Goal: Information Seeking & Learning: Learn about a topic

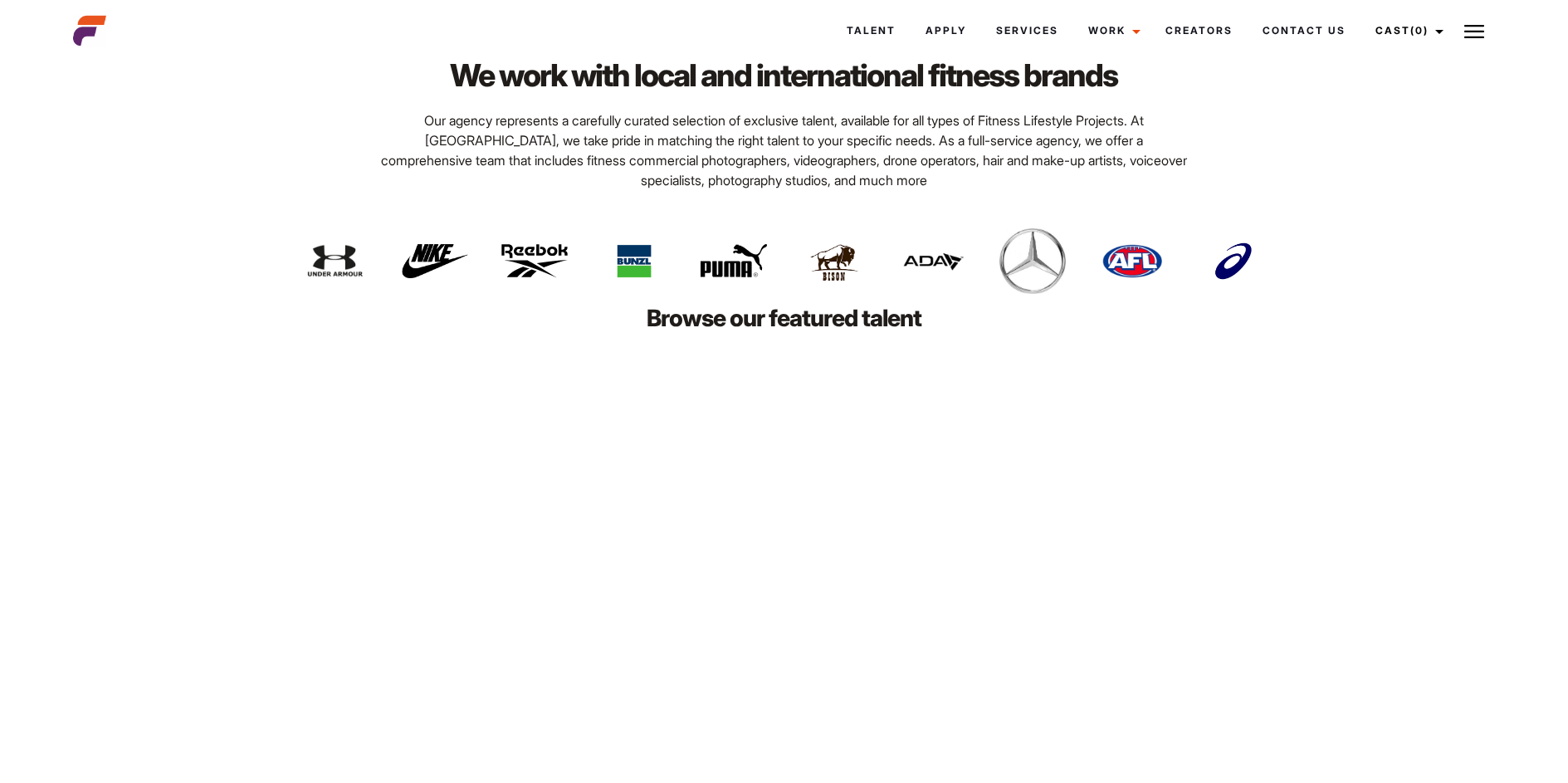
scroll to position [3736, 0]
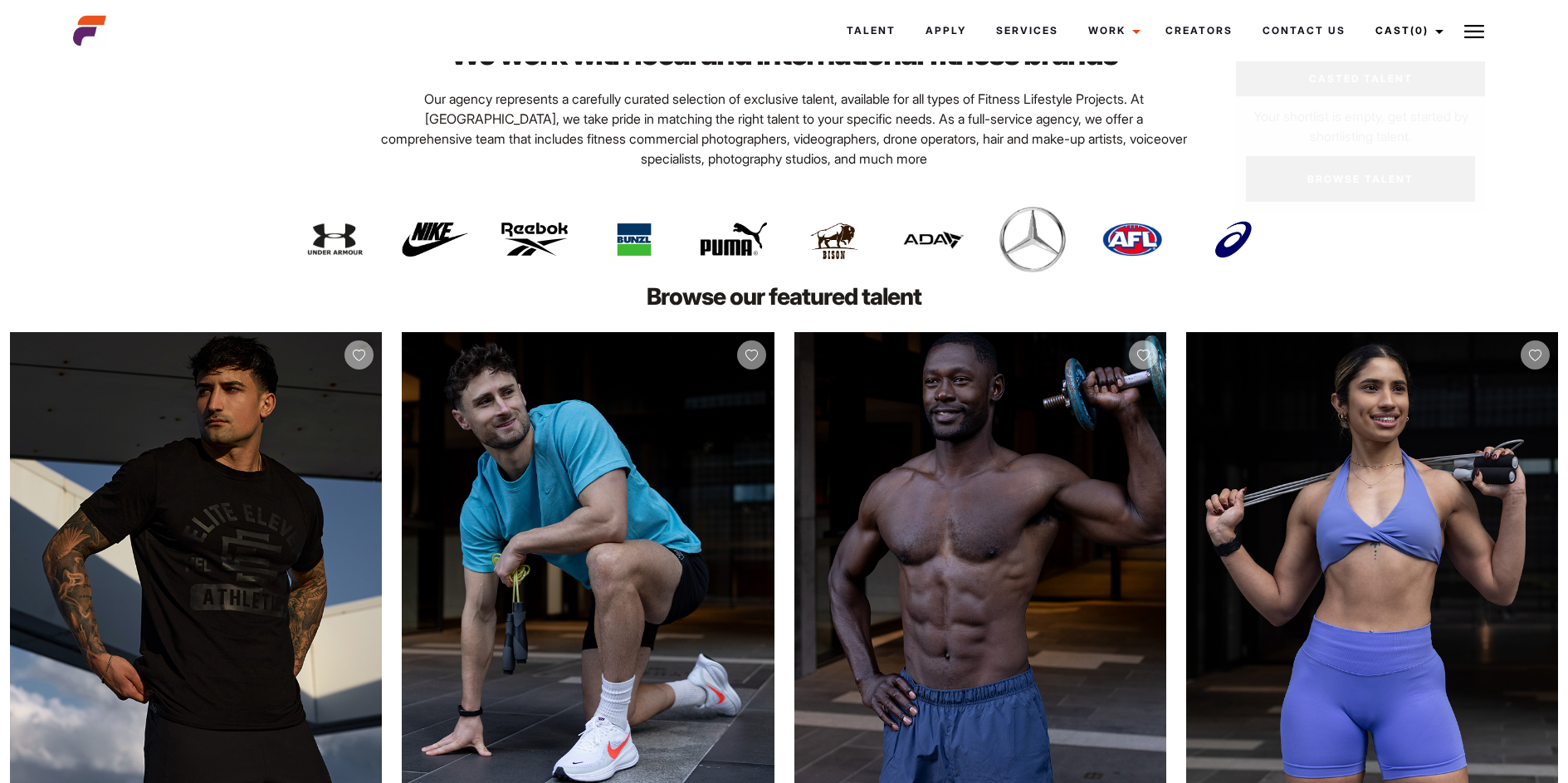
click at [1466, 34] on img at bounding box center [1473, 31] width 20 height 20
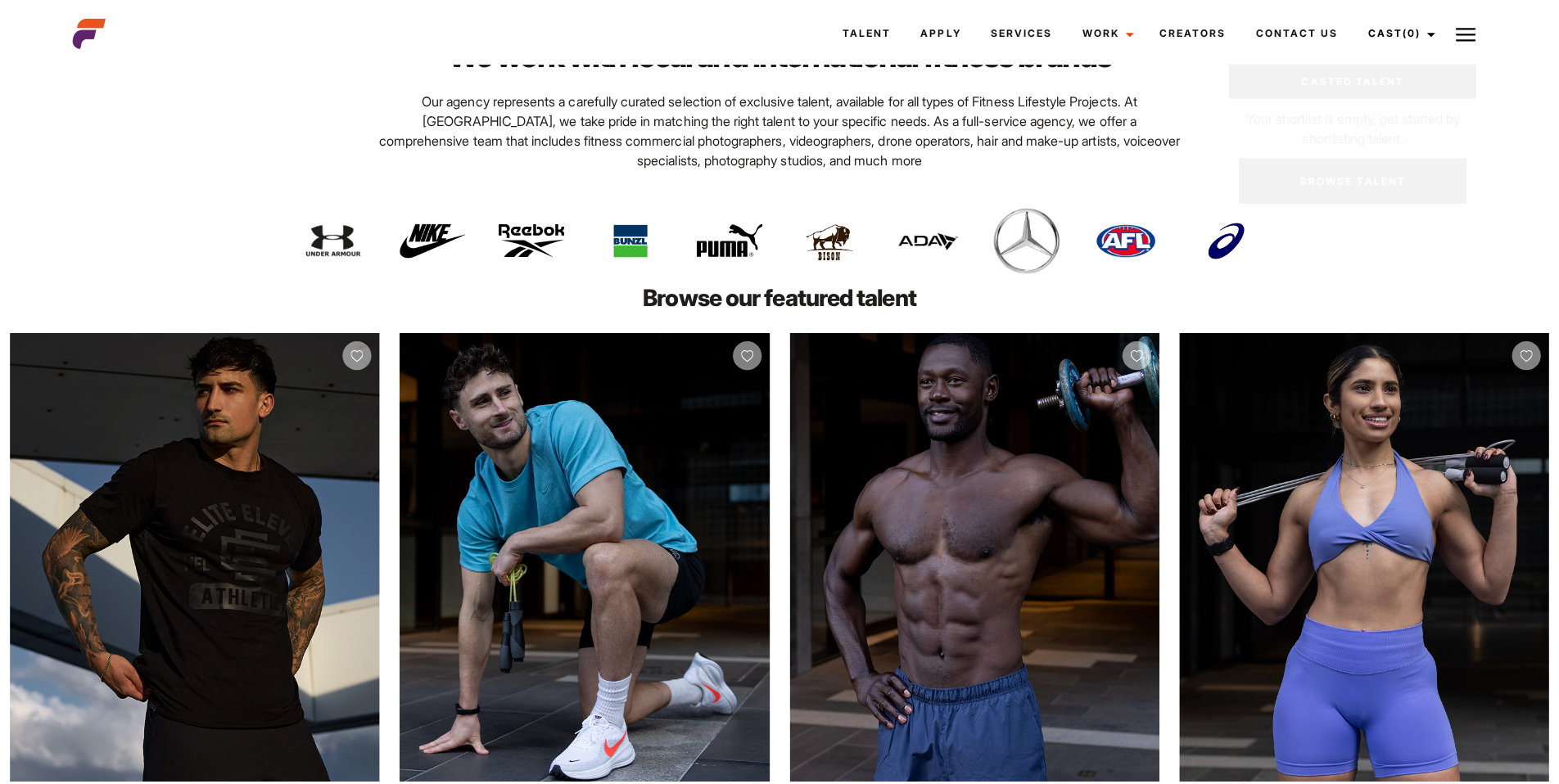
scroll to position [3702, 0]
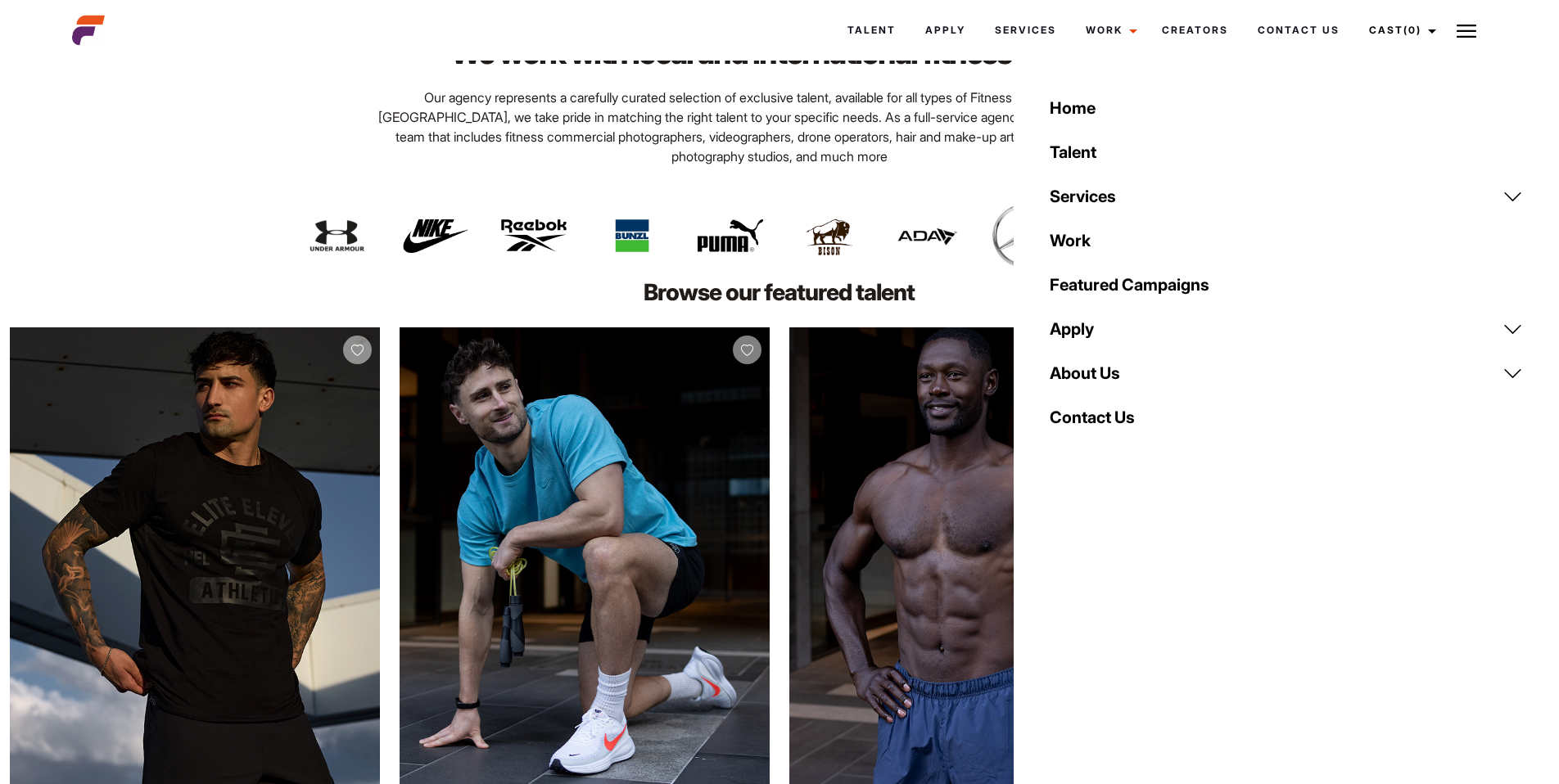
click at [1076, 380] on link "About Us" at bounding box center [1287, 373] width 493 height 44
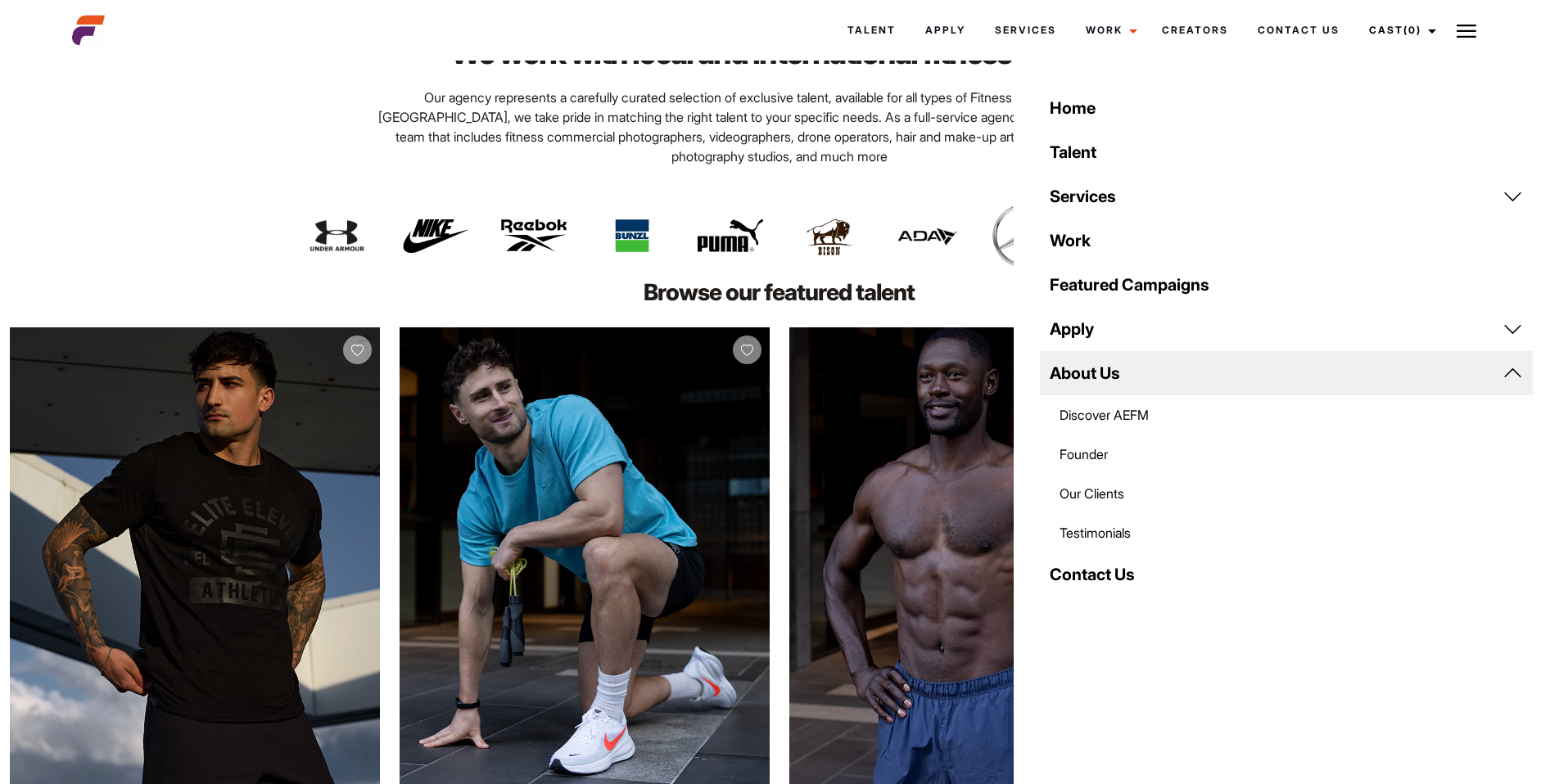
click at [1105, 451] on link "Founder" at bounding box center [1287, 454] width 493 height 40
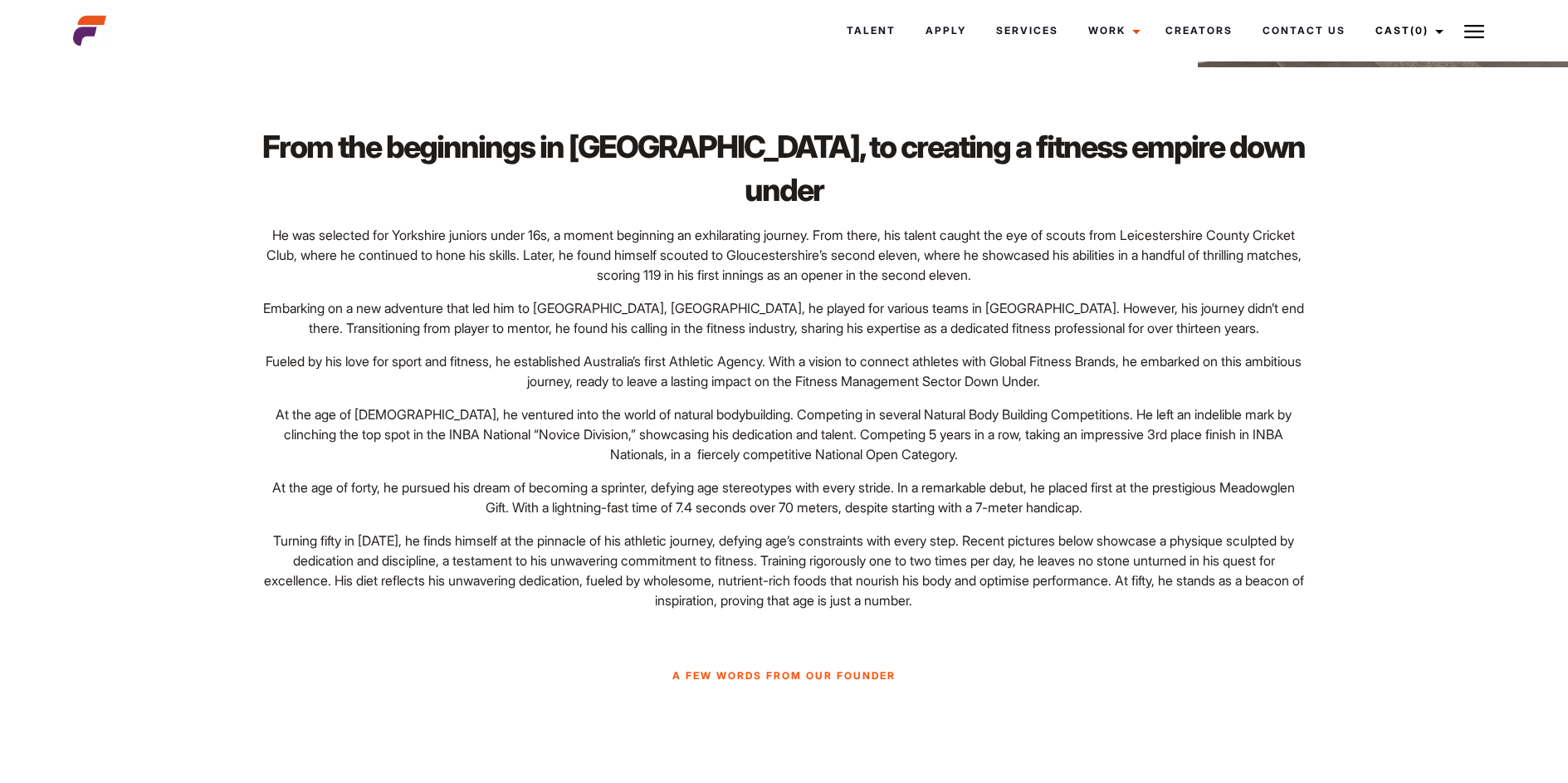
scroll to position [1577, 0]
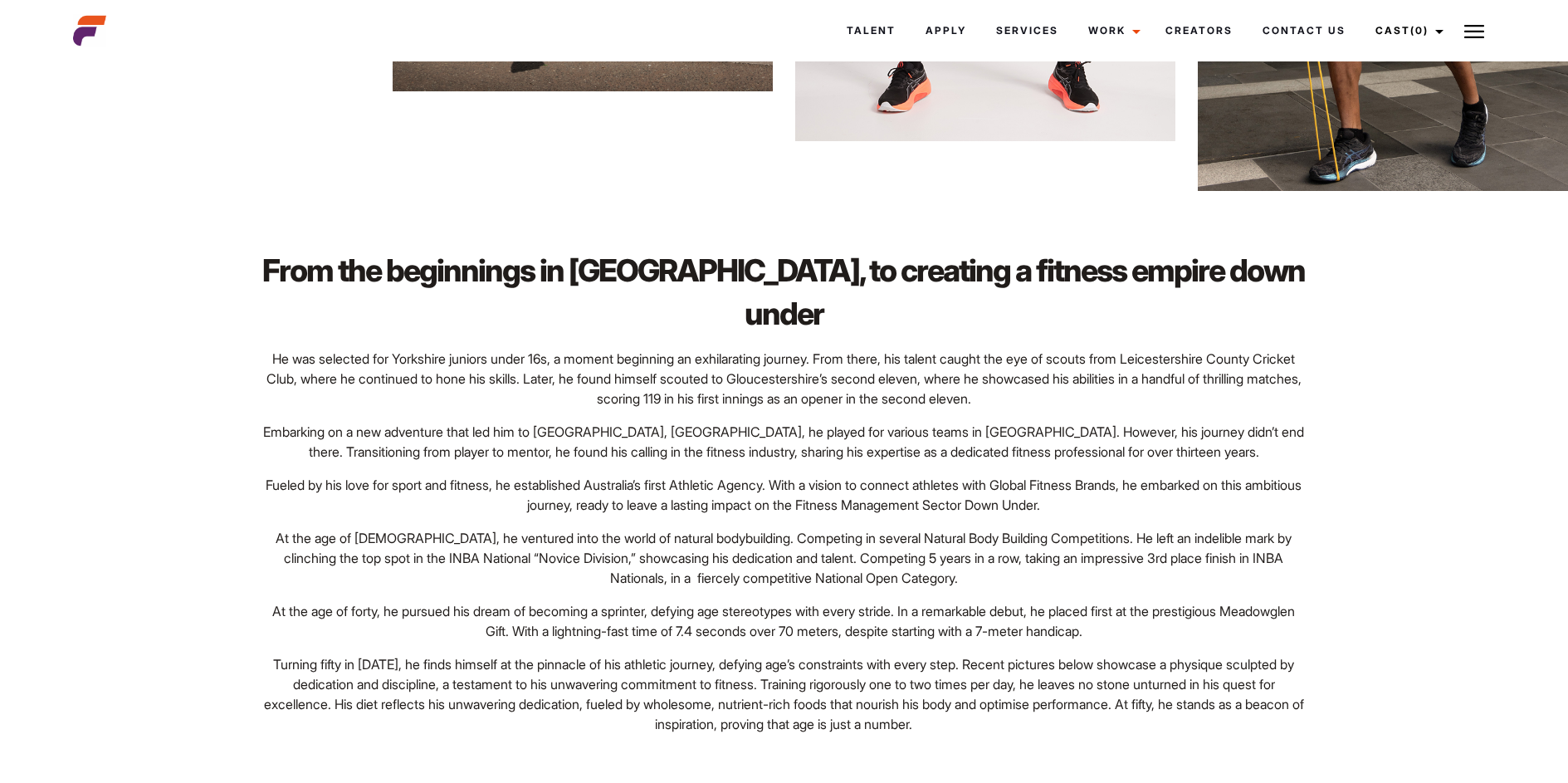
click at [321, 264] on h2 "From the beginnings in Yorkshire, to creating a fitness empire down under" at bounding box center [784, 292] width 1048 height 86
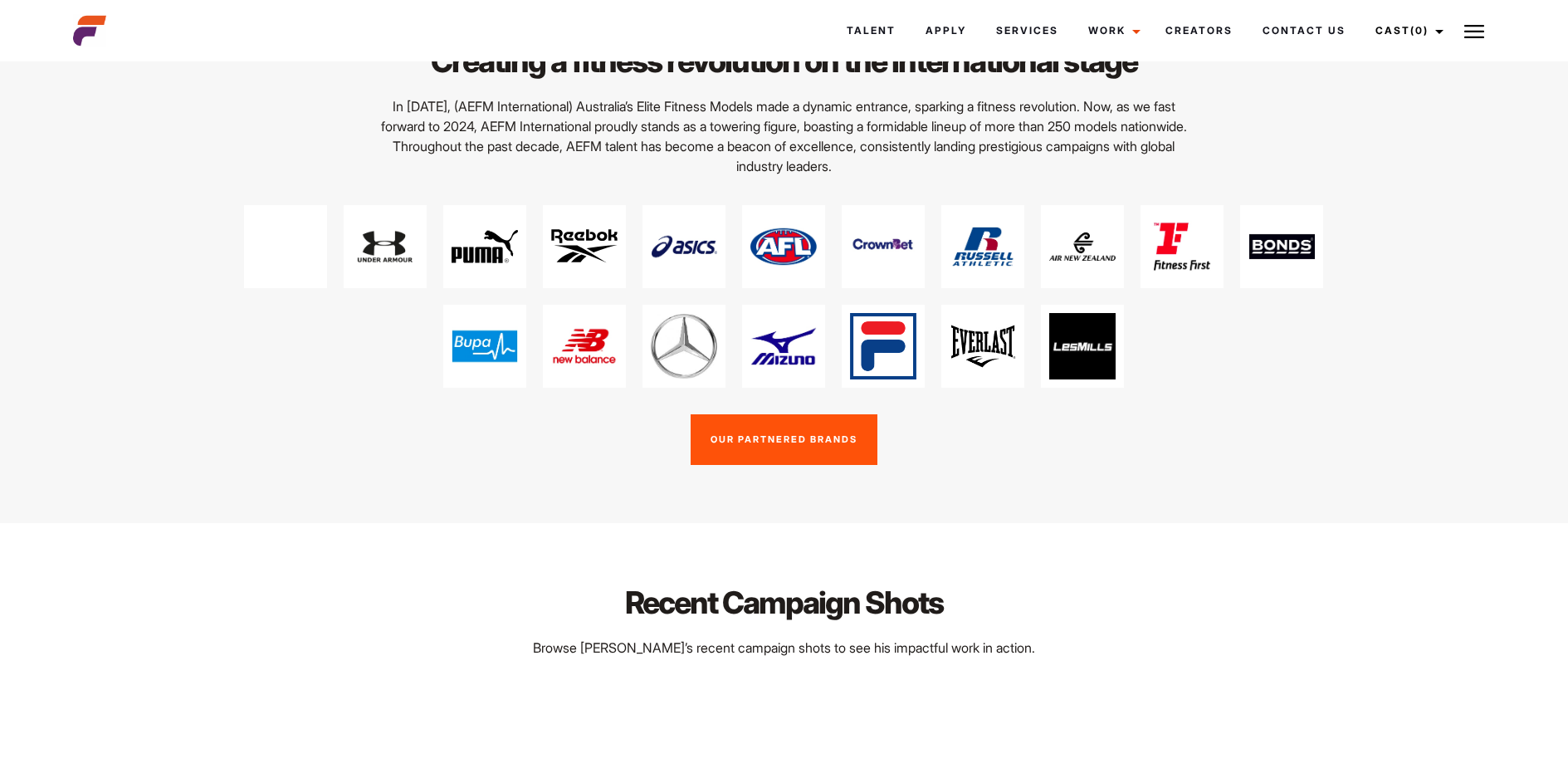
scroll to position [3072, 0]
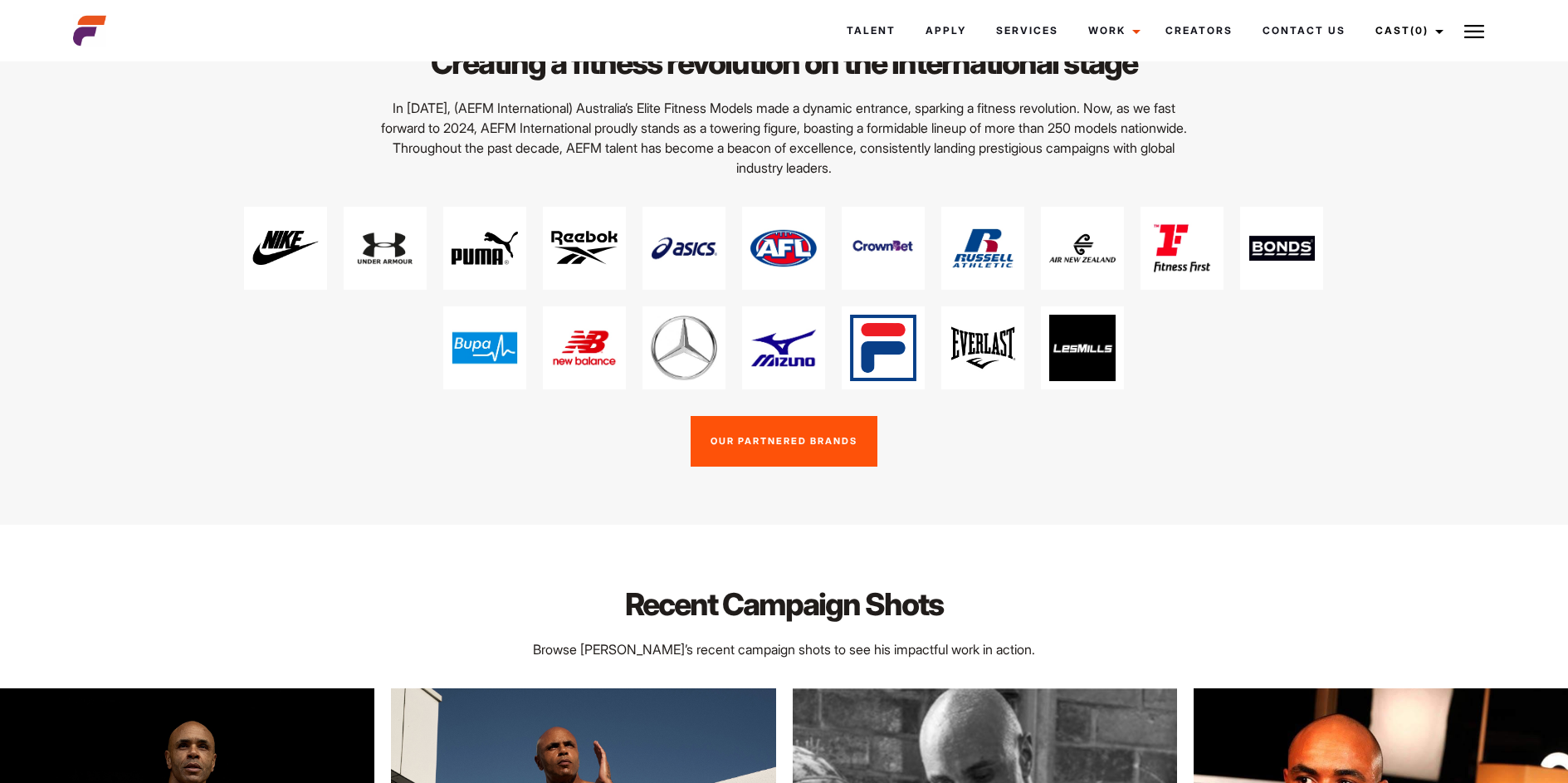
click at [409, 288] on div at bounding box center [784, 283] width 1167 height 212
click at [380, 292] on div at bounding box center [784, 283] width 1167 height 212
click at [372, 292] on div at bounding box center [784, 283] width 1167 height 212
click at [334, 289] on div at bounding box center [784, 283] width 1167 height 212
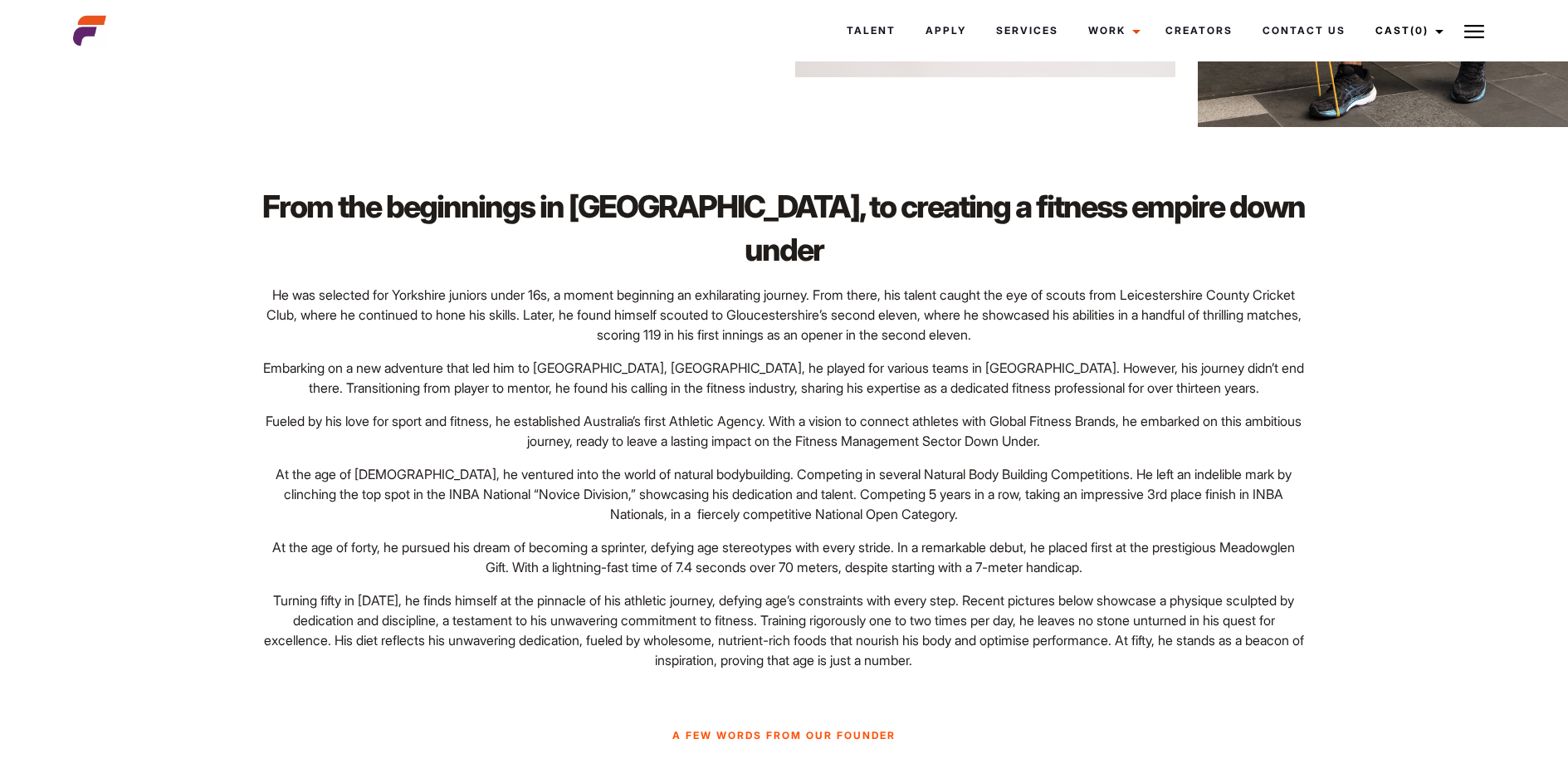
scroll to position [1649, 0]
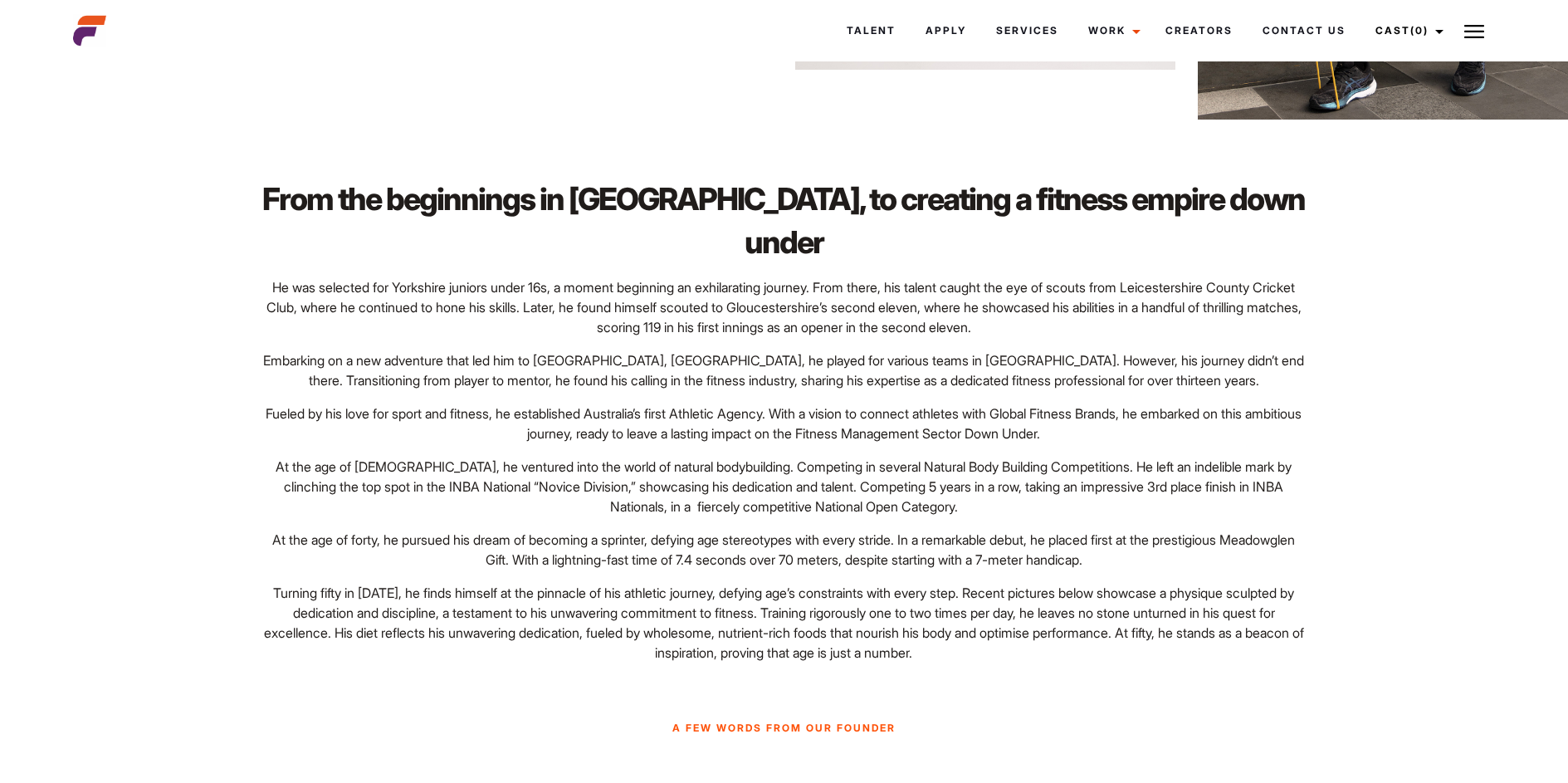
click at [1020, 463] on p "At the age of 30, he ventured into the world of natural bodybuilding. Competing…" at bounding box center [784, 486] width 1048 height 60
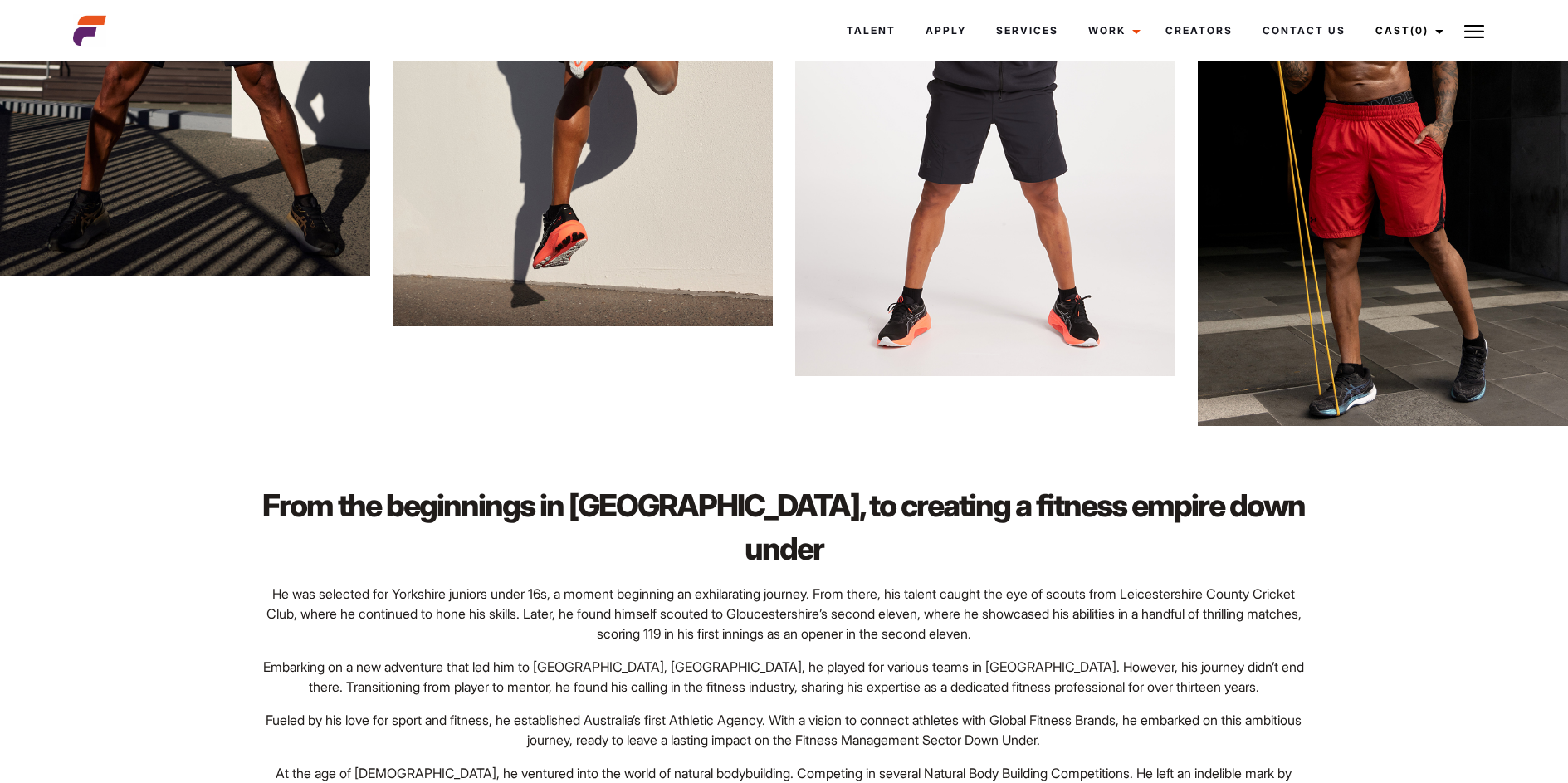
scroll to position [1322, 0]
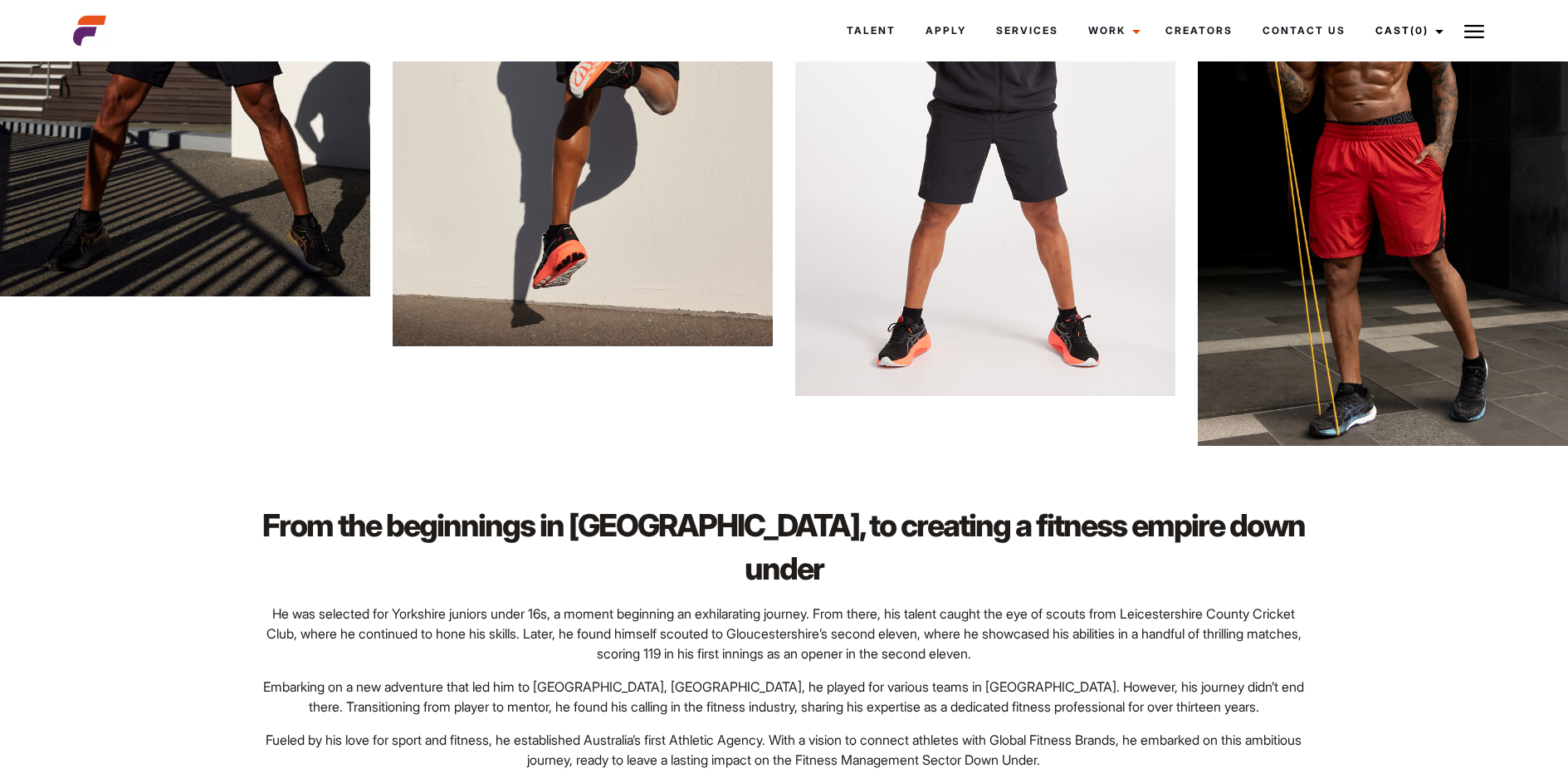
click at [1298, 677] on p "Embarking on a new adventure that led him to Melbourne, Australia, he played fo…" at bounding box center [784, 697] width 1048 height 40
